Goal: Task Accomplishment & Management: Manage account settings

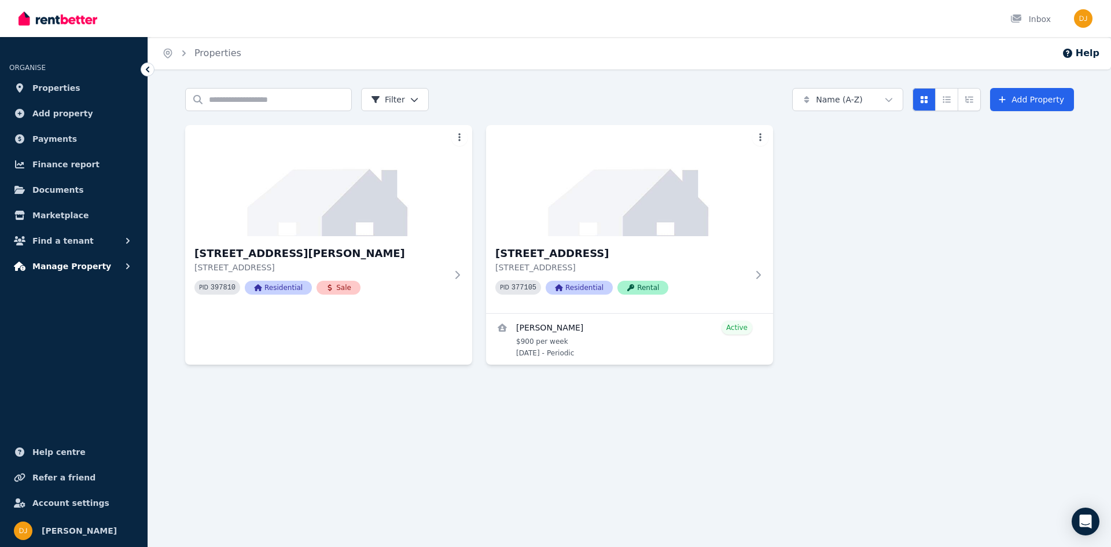
click at [94, 268] on span "Manage Property" at bounding box center [71, 266] width 79 height 14
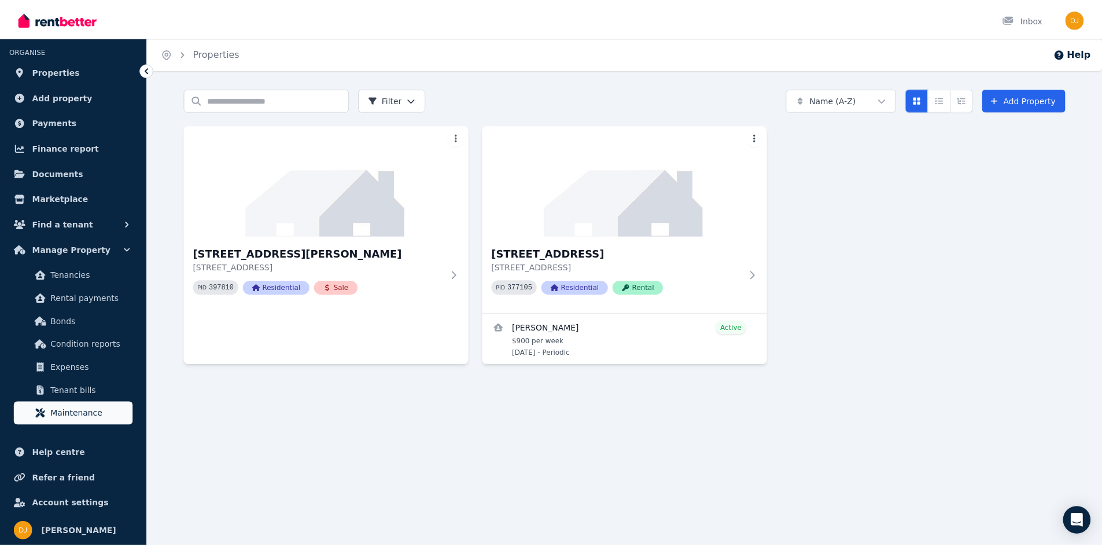
scroll to position [18, 0]
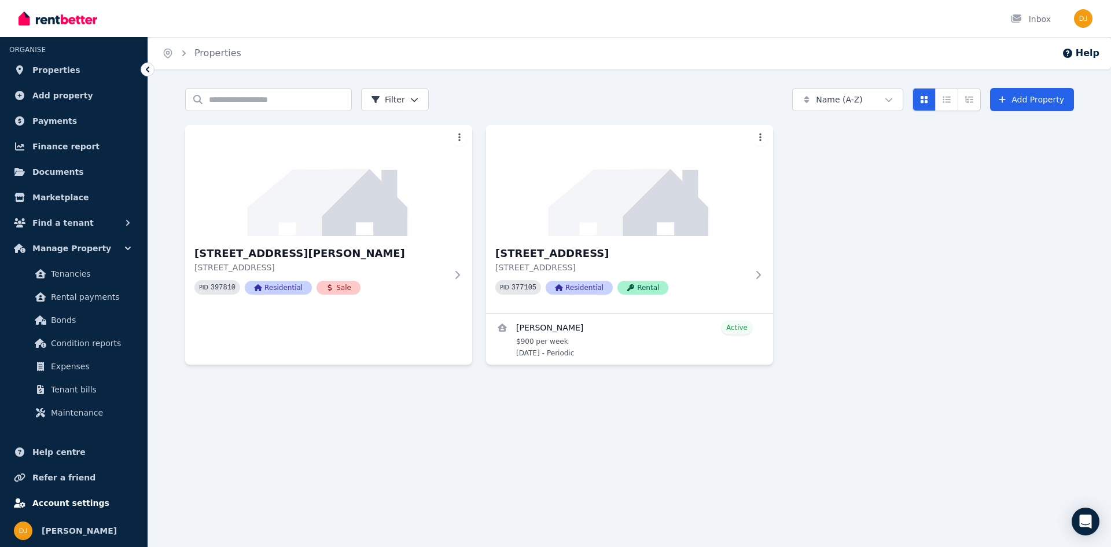
click at [50, 507] on span "Account settings" at bounding box center [70, 503] width 77 height 14
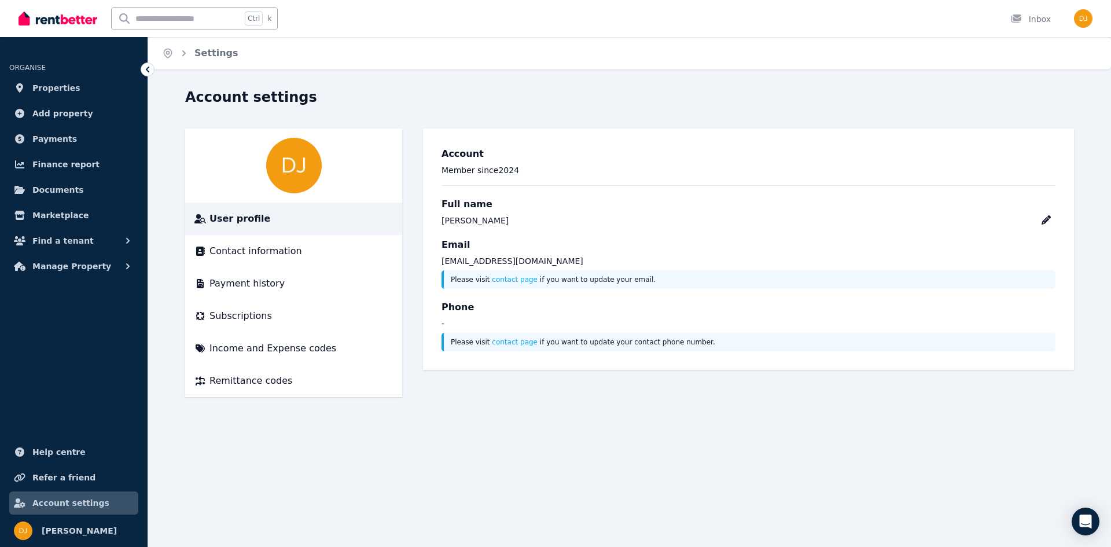
click at [50, 507] on span "Account settings" at bounding box center [70, 503] width 77 height 14
click at [56, 138] on span "Payments" at bounding box center [54, 139] width 45 height 14
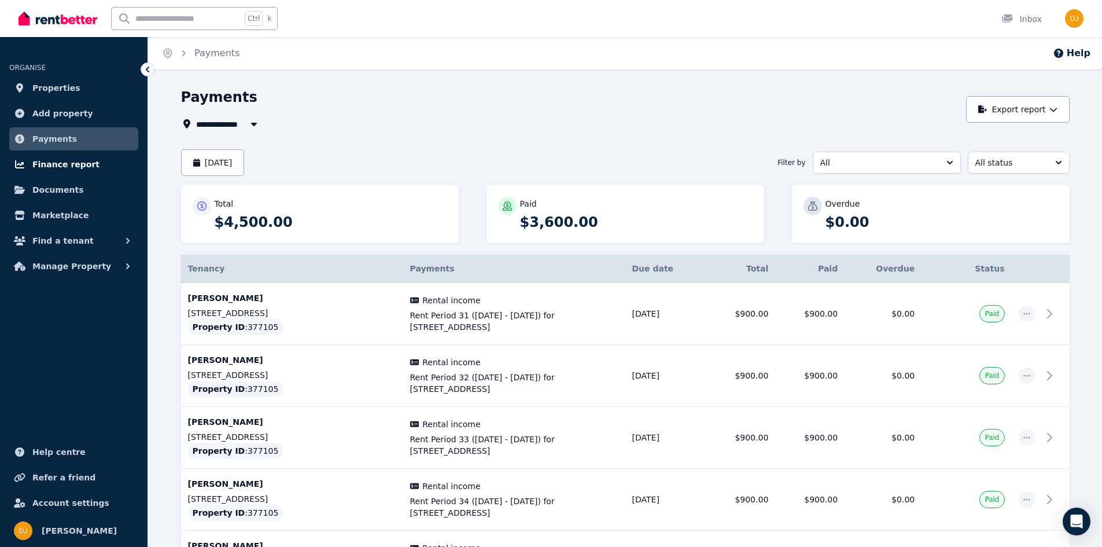
click at [58, 162] on span "Finance report" at bounding box center [65, 164] width 67 height 14
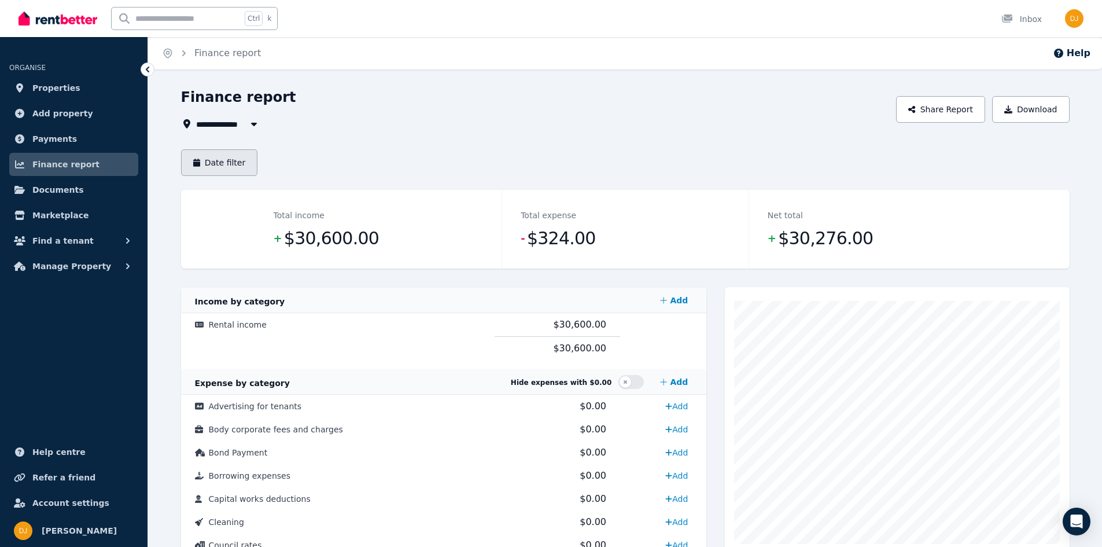
click at [211, 164] on button "Date filter" at bounding box center [219, 162] width 77 height 27
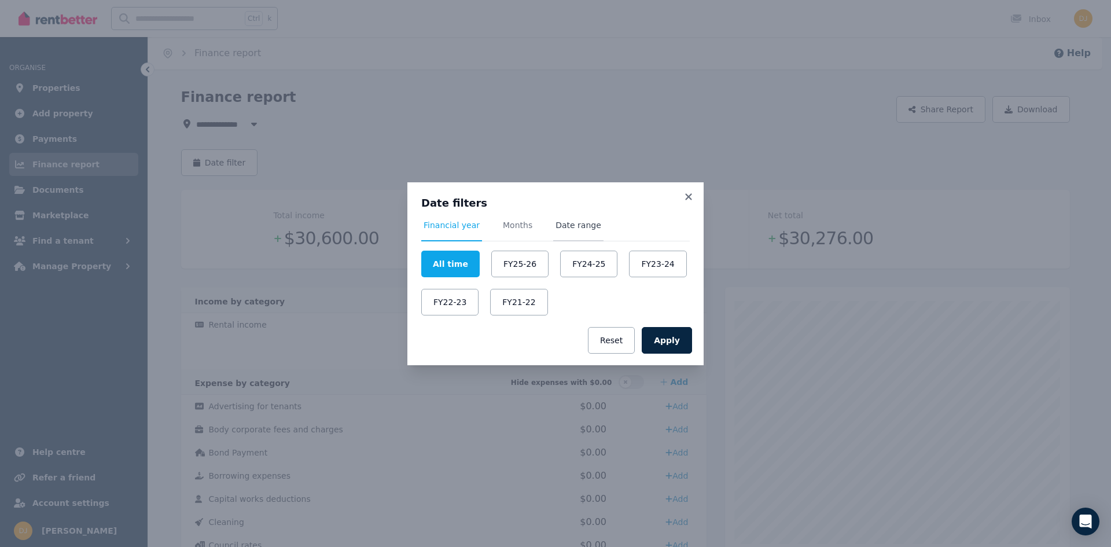
click at [576, 227] on span "Date range" at bounding box center [578, 225] width 46 height 12
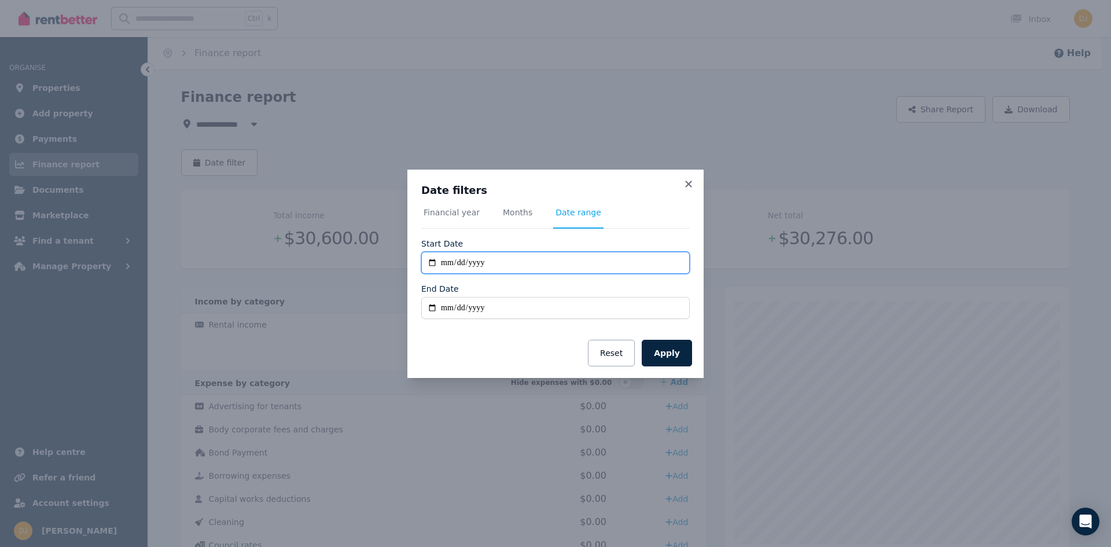
click at [448, 264] on input "**********" at bounding box center [555, 263] width 268 height 22
type input "**********"
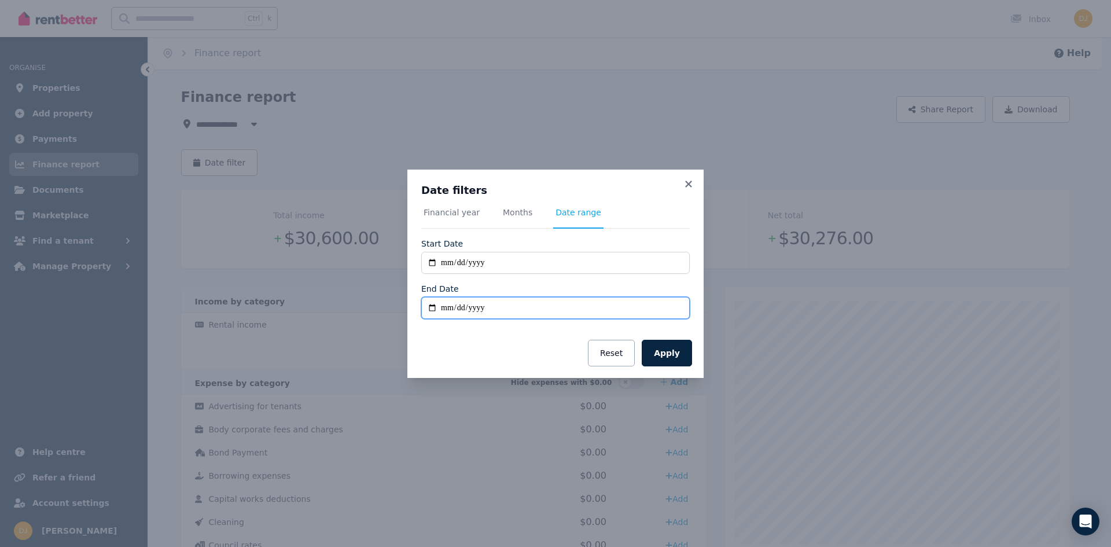
click at [440, 304] on input "End Date" at bounding box center [555, 308] width 268 height 22
type input "**********"
click at [679, 350] on button "Apply" at bounding box center [667, 353] width 50 height 27
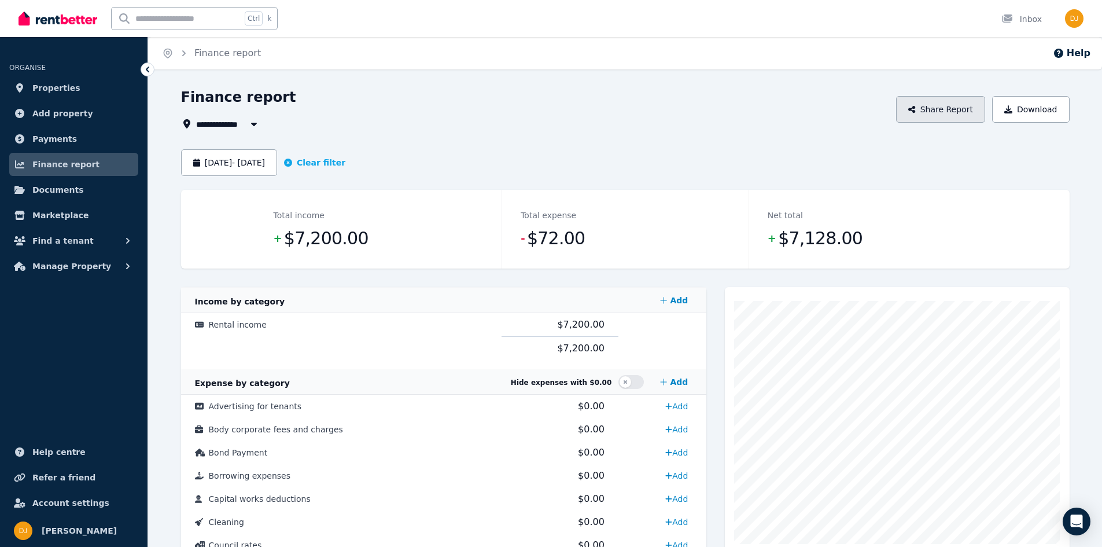
click at [963, 109] on button "Share Report" at bounding box center [940, 109] width 89 height 27
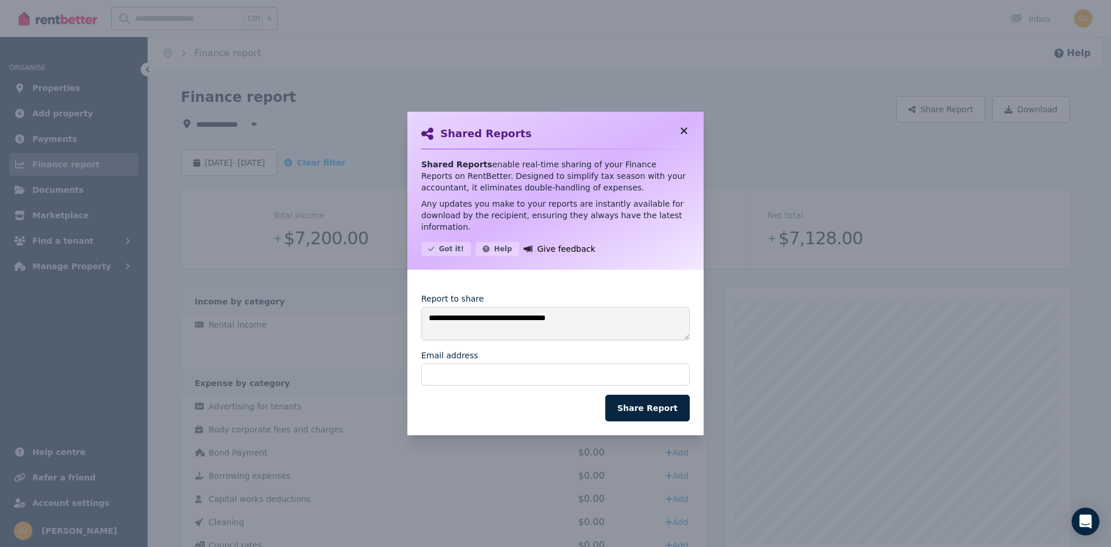
click at [683, 134] on icon at bounding box center [684, 131] width 12 height 10
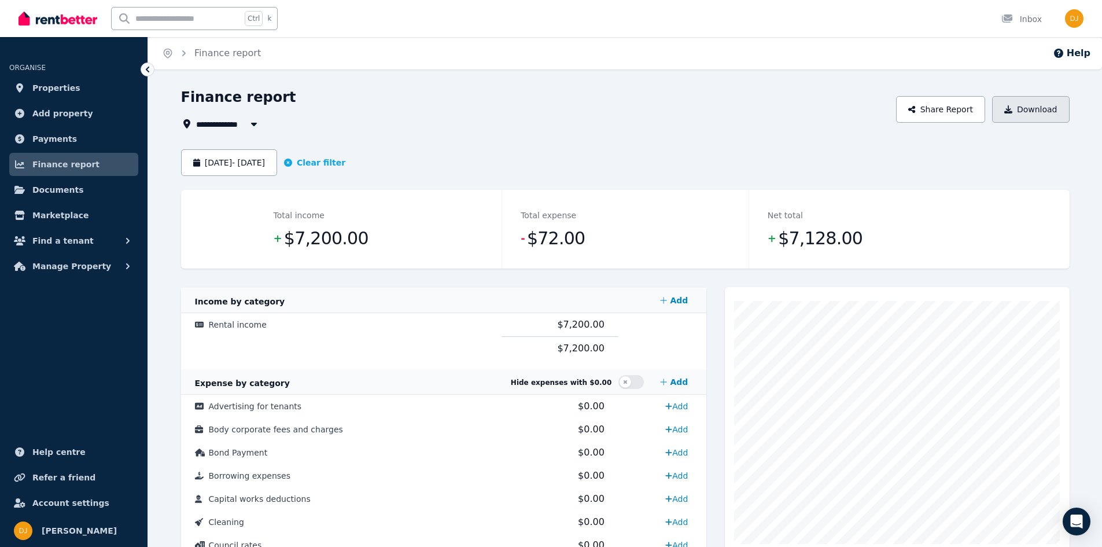
click at [1036, 105] on button "Download" at bounding box center [1031, 109] width 78 height 27
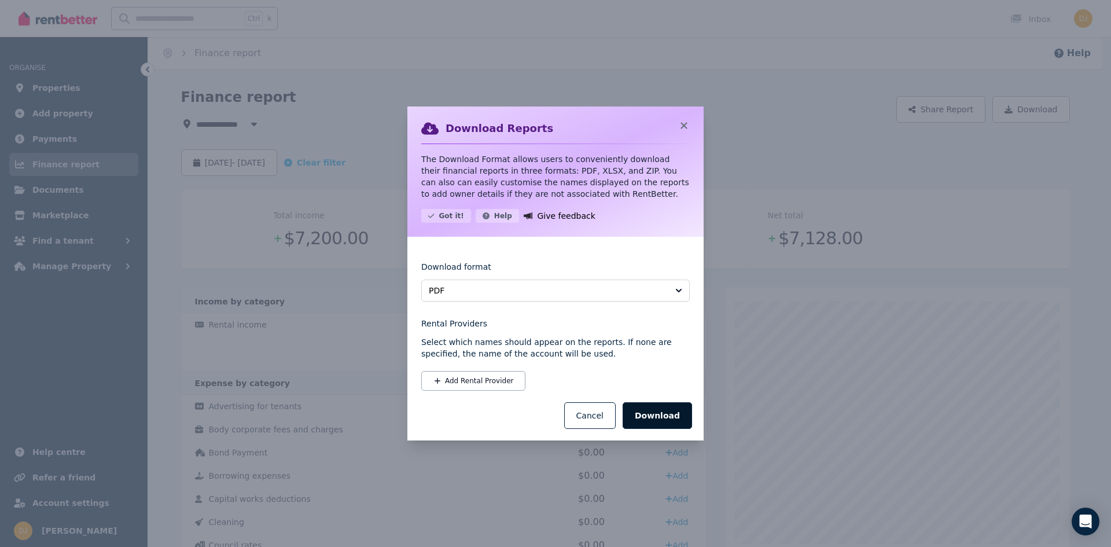
click at [665, 417] on button "Download" at bounding box center [656, 415] width 69 height 27
